Goal: Find specific page/section: Find specific page/section

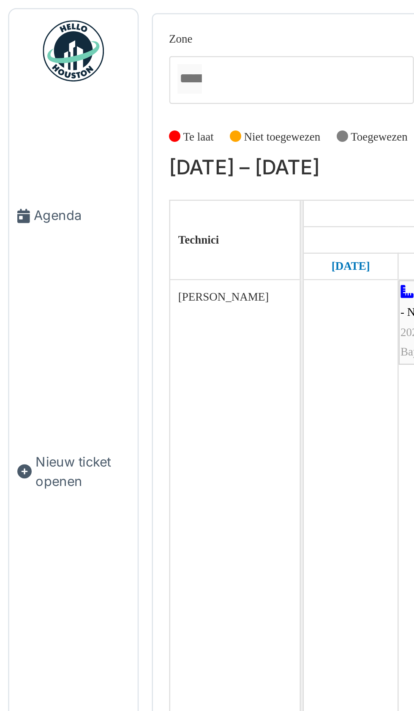
scroll to position [2085, 0]
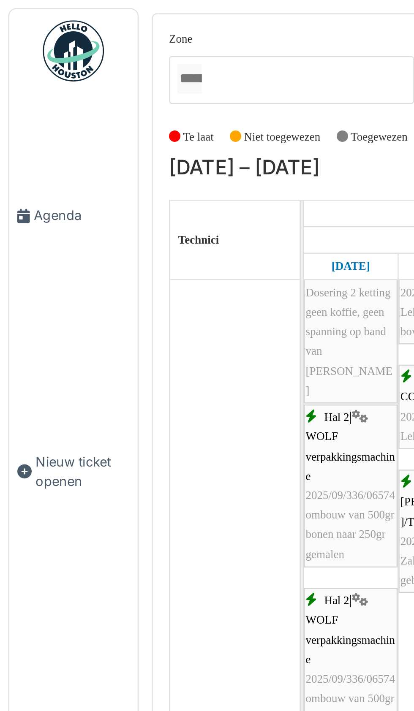
click at [24, 93] on span "Agenda" at bounding box center [34, 89] width 40 height 8
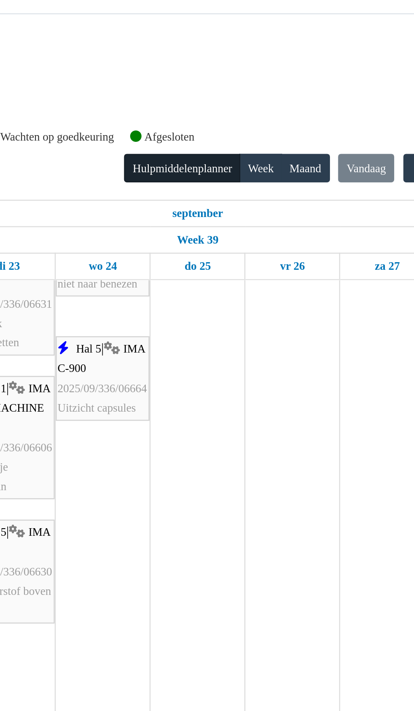
scroll to position [423, 0]
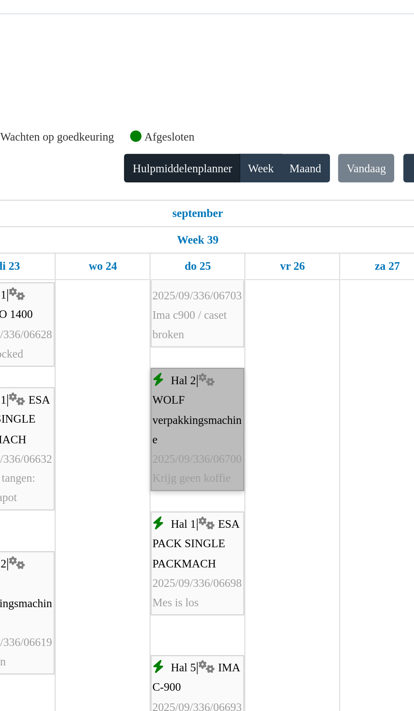
click at [261, 181] on link "Hal 2 | WOLF verpakkingsmachine 2025/09/336/06700 Krijg geen koffie" at bounding box center [263, 177] width 39 height 51
